Goal: Task Accomplishment & Management: Use online tool/utility

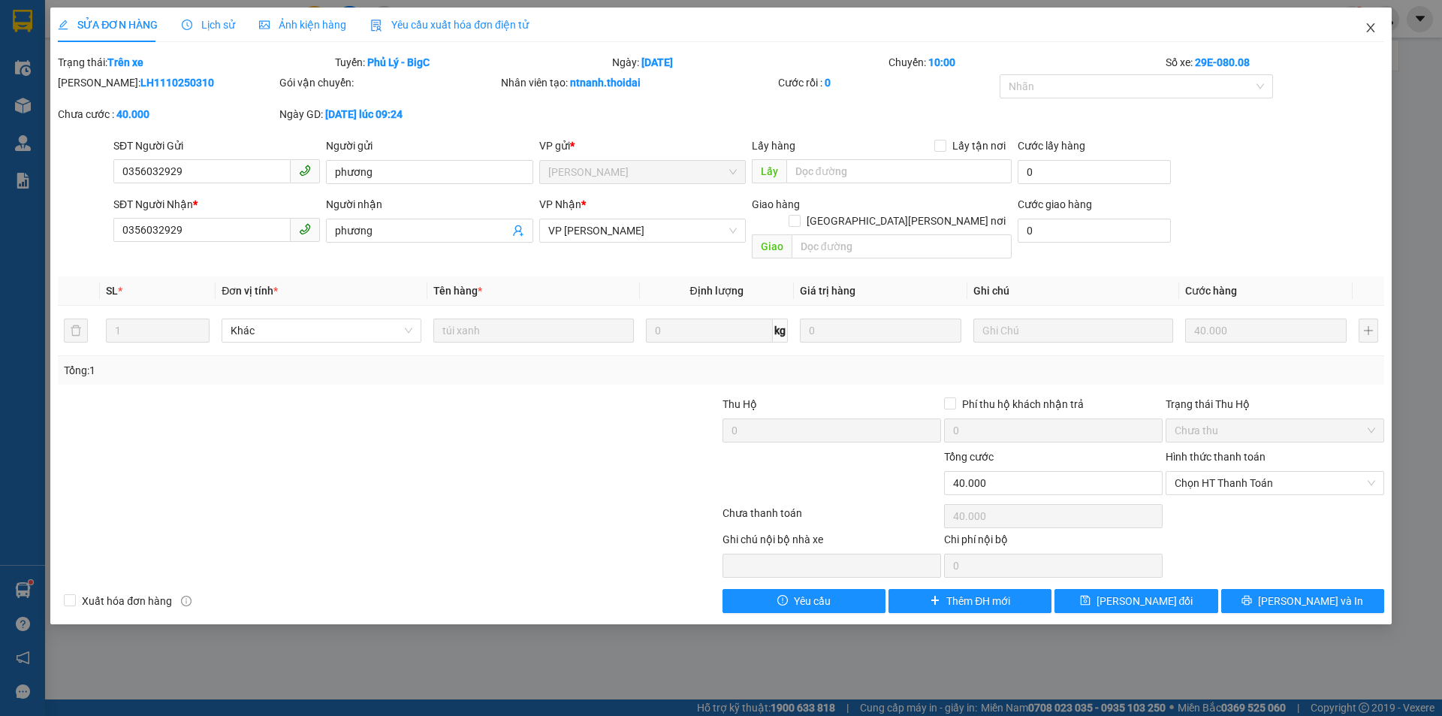
click at [1372, 34] on icon "close" at bounding box center [1371, 28] width 12 height 12
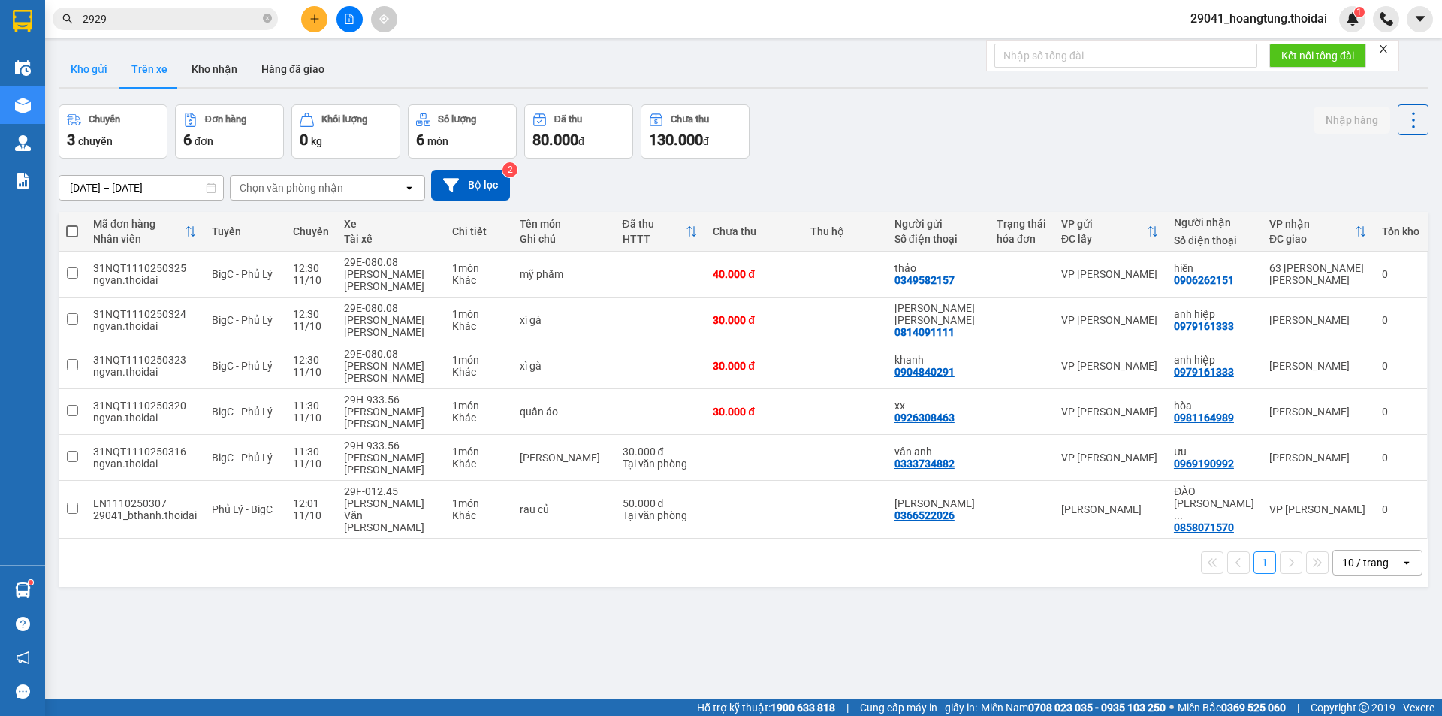
click at [89, 67] on button "Kho gửi" at bounding box center [89, 69] width 61 height 36
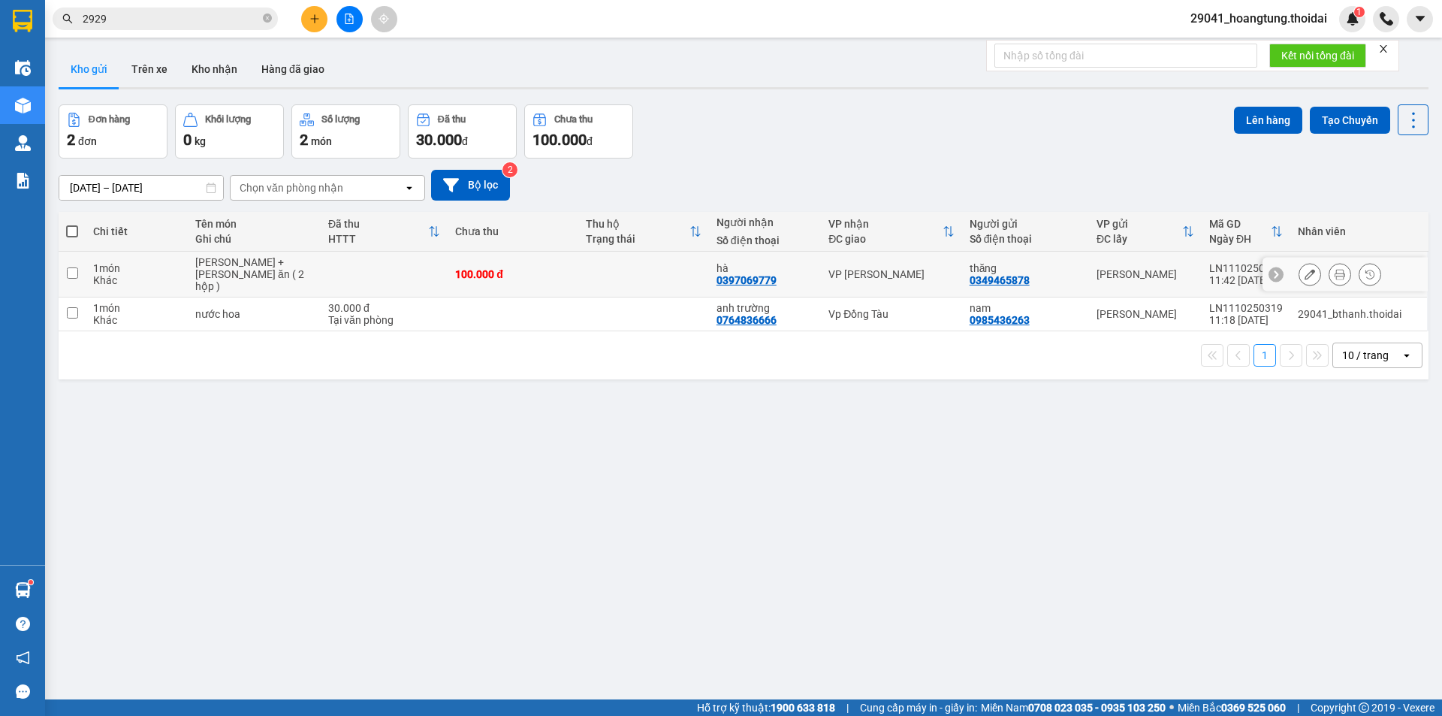
click at [71, 267] on input "checkbox" at bounding box center [72, 272] width 11 height 11
checkbox input "true"
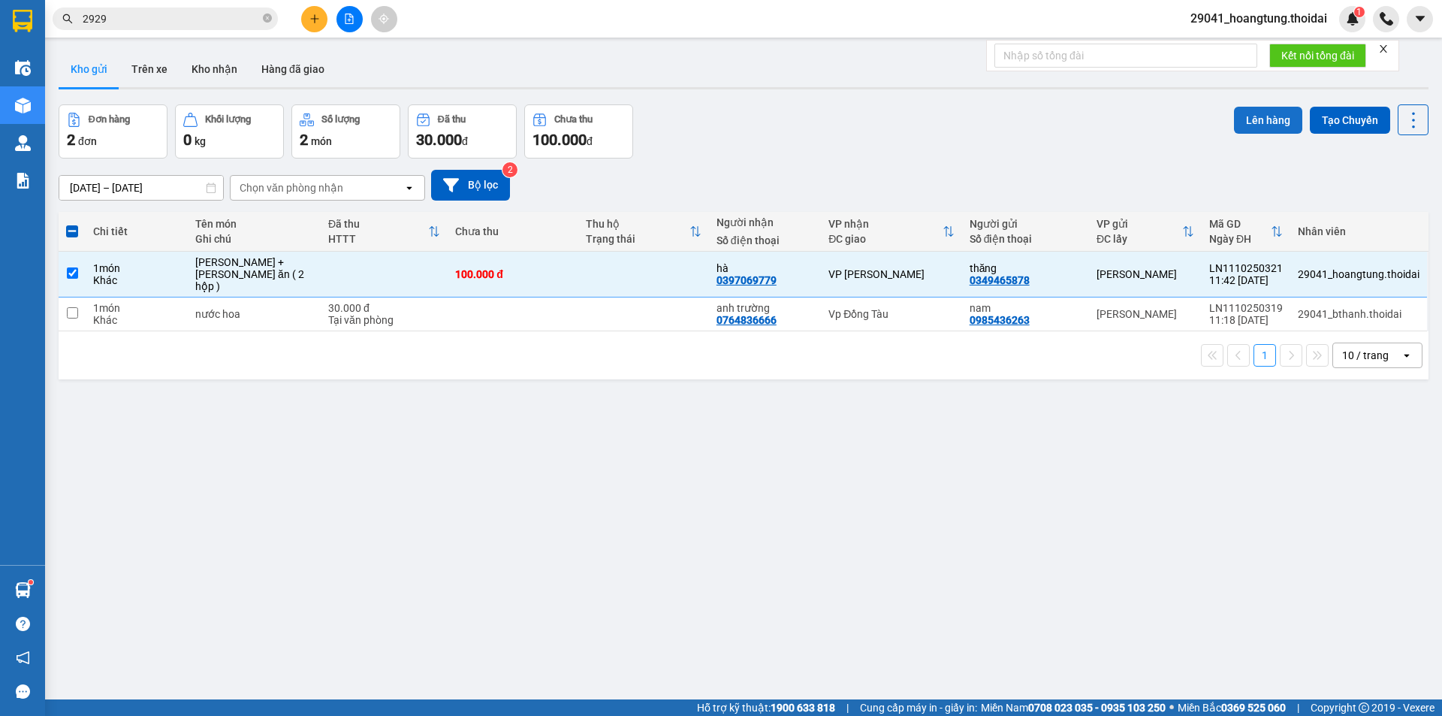
click at [1255, 123] on button "Lên hàng" at bounding box center [1268, 120] width 68 height 27
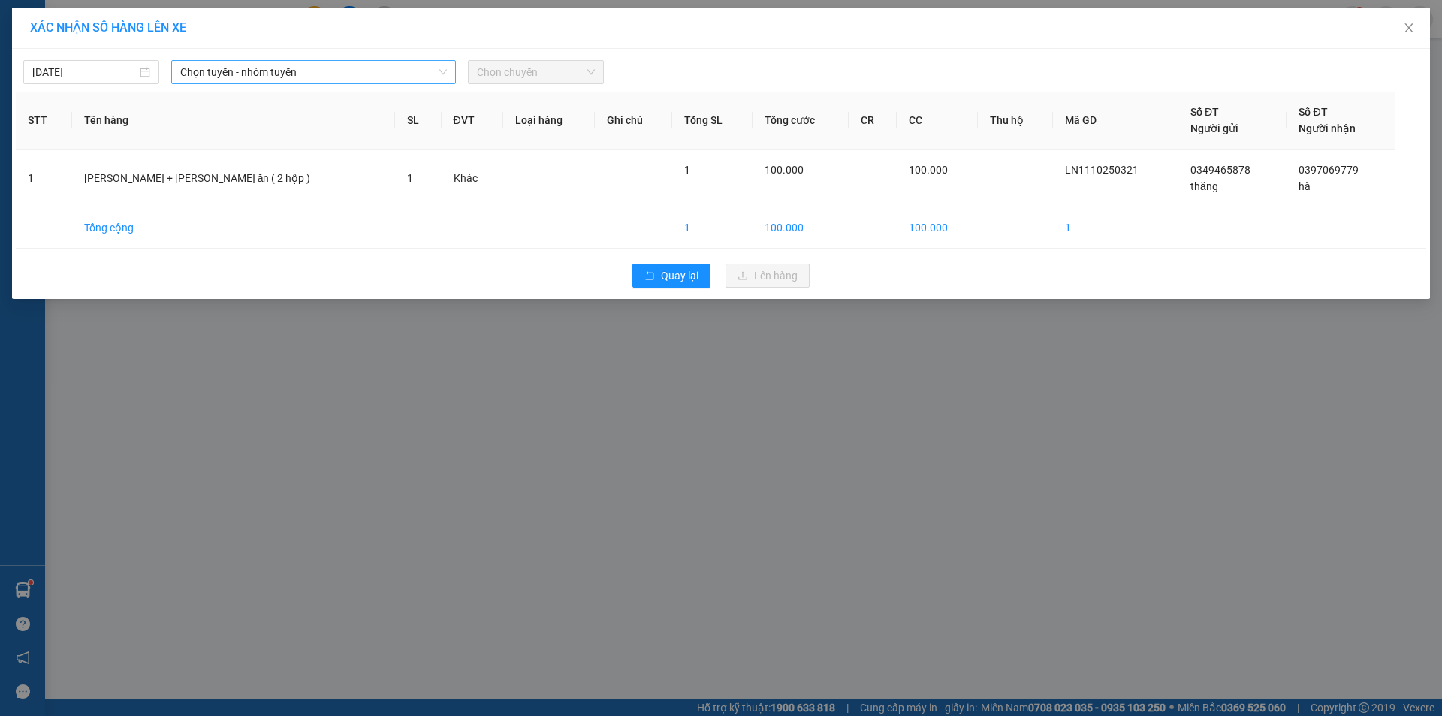
click at [346, 75] on span "Chọn tuyến - nhóm tuyến" at bounding box center [313, 72] width 267 height 23
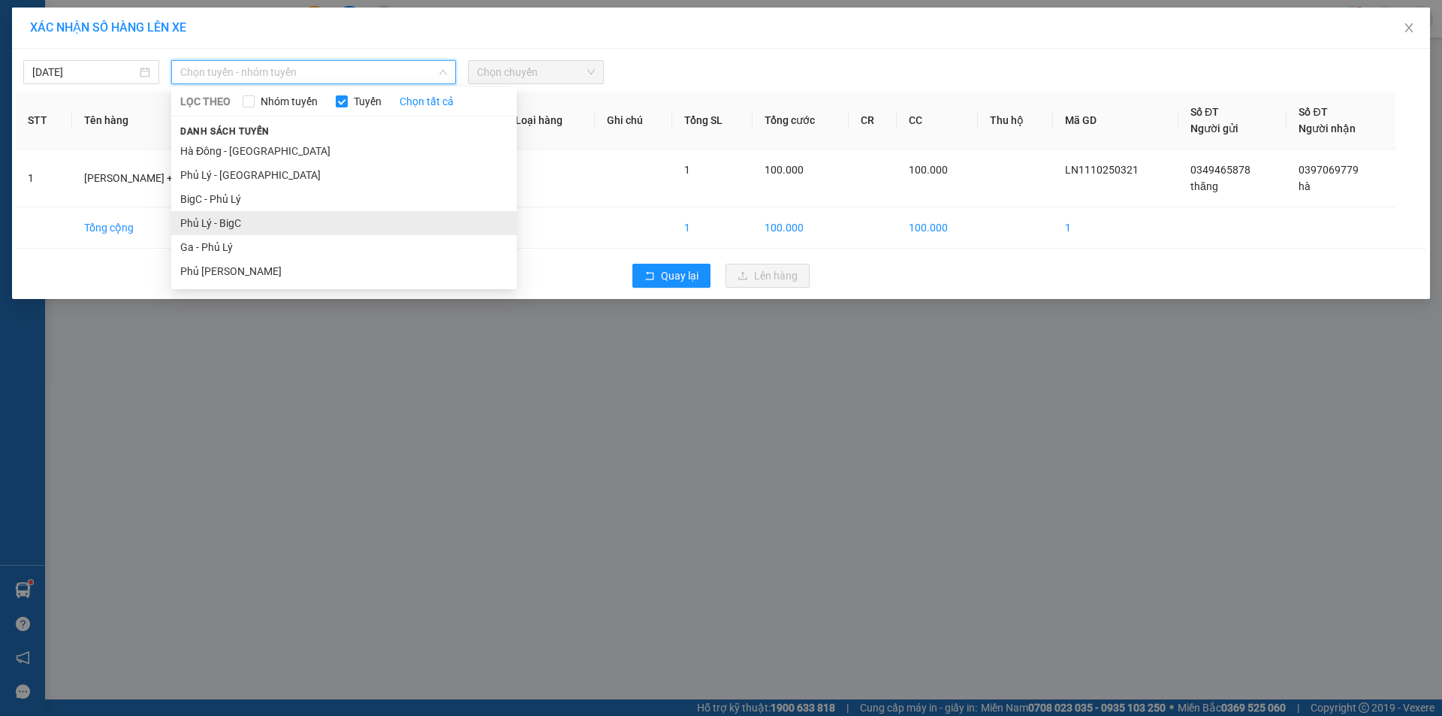
click at [286, 232] on li "Phủ Lý - BigC" at bounding box center [344, 223] width 346 height 24
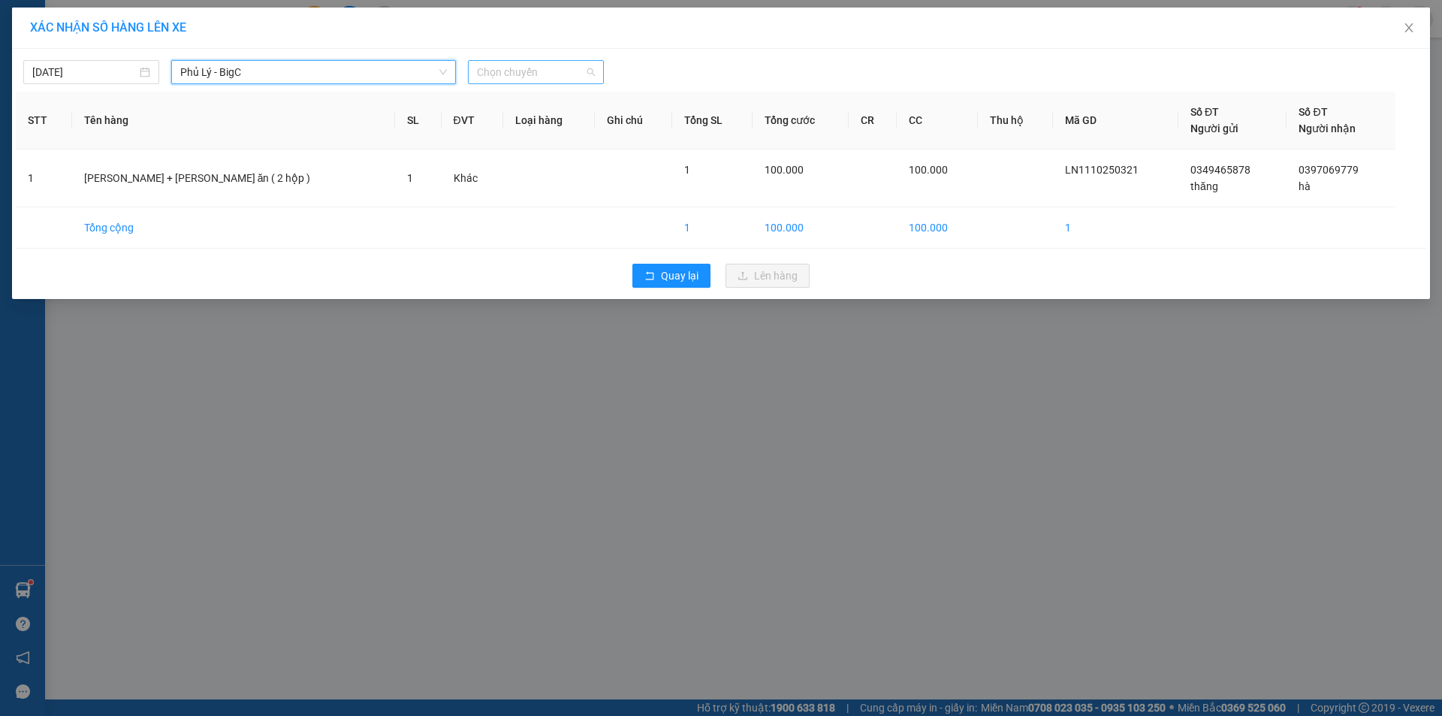
click at [517, 71] on span "Chọn chuyến" at bounding box center [536, 72] width 118 height 23
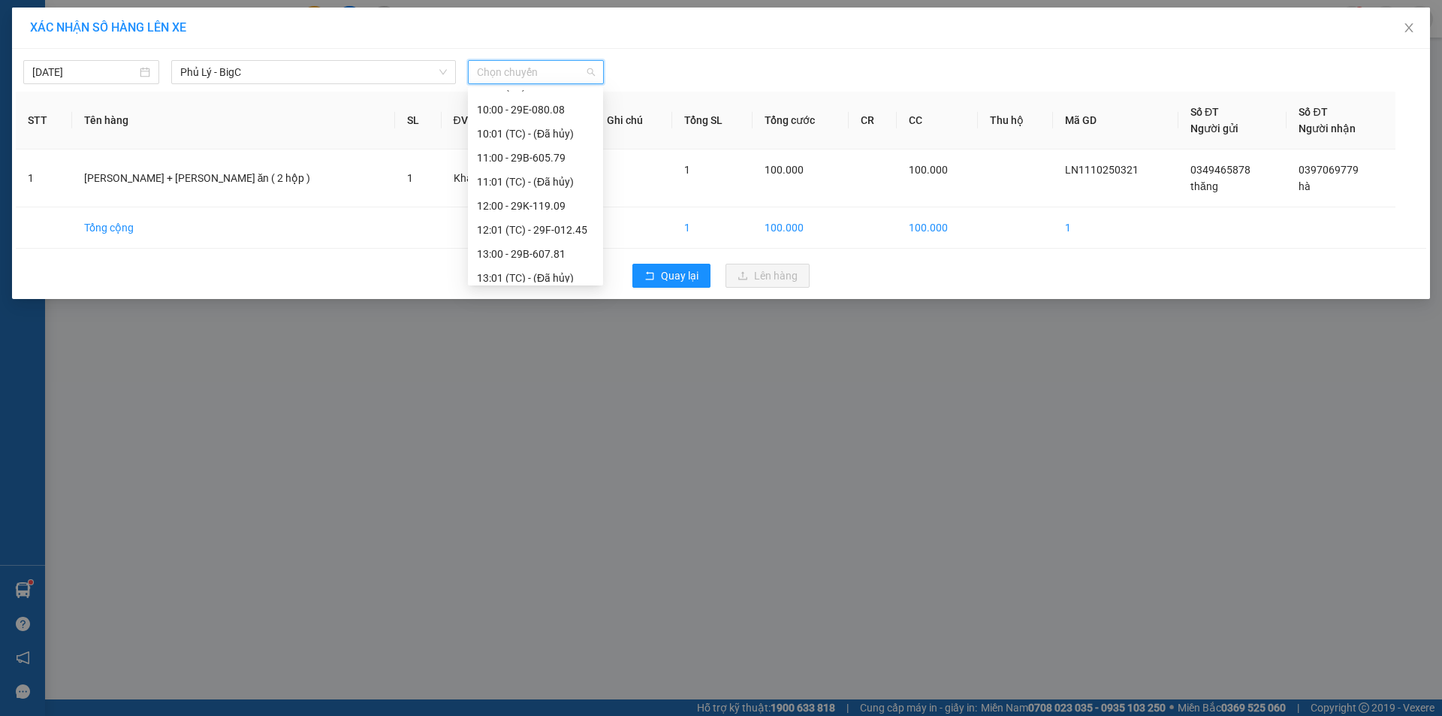
scroll to position [309, 0]
click at [552, 253] on div "13:00 - 29B-607.81" at bounding box center [535, 250] width 117 height 17
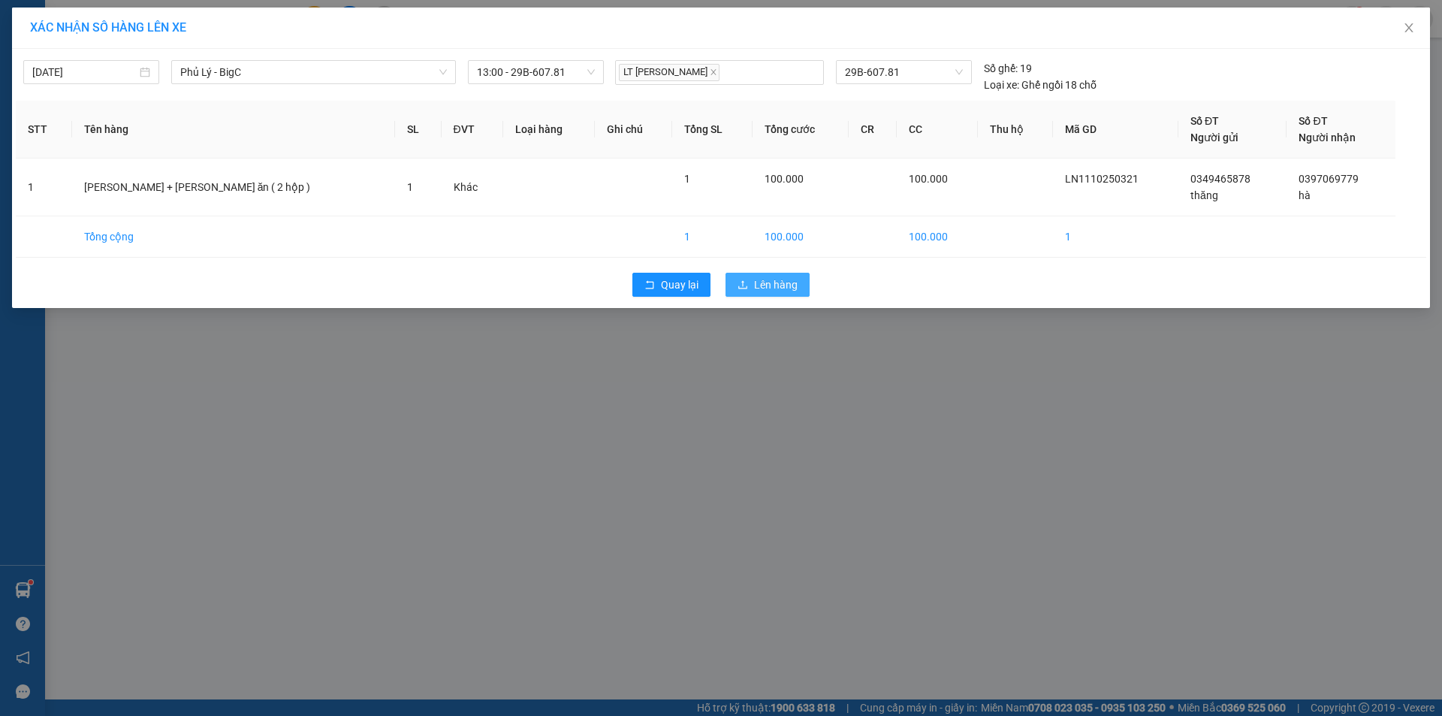
click at [781, 292] on span "Lên hàng" at bounding box center [776, 284] width 44 height 17
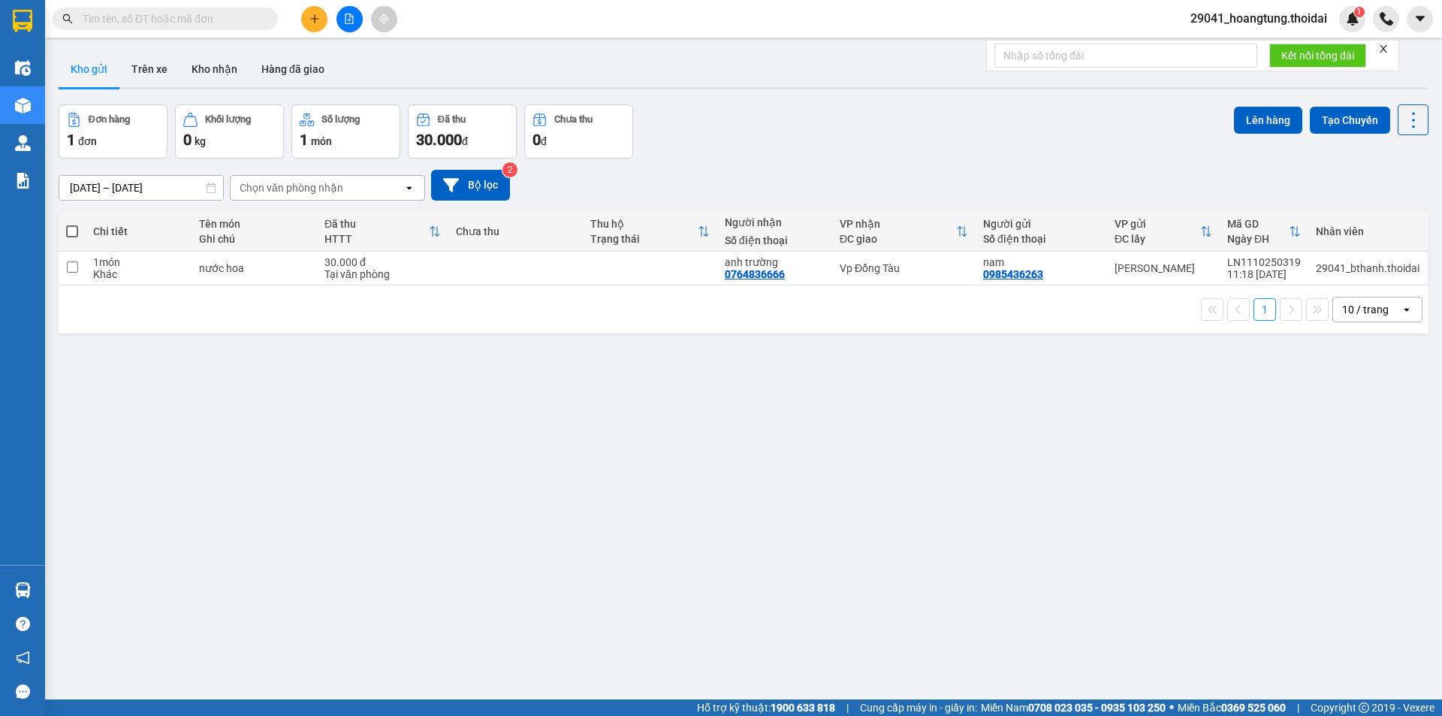
click at [1267, 20] on span "29041_hoangtung.thoidai" at bounding box center [1259, 18] width 161 height 19
click at [1214, 41] on span "Đăng xuất" at bounding box center [1265, 46] width 131 height 17
